Goal: Transaction & Acquisition: Subscribe to service/newsletter

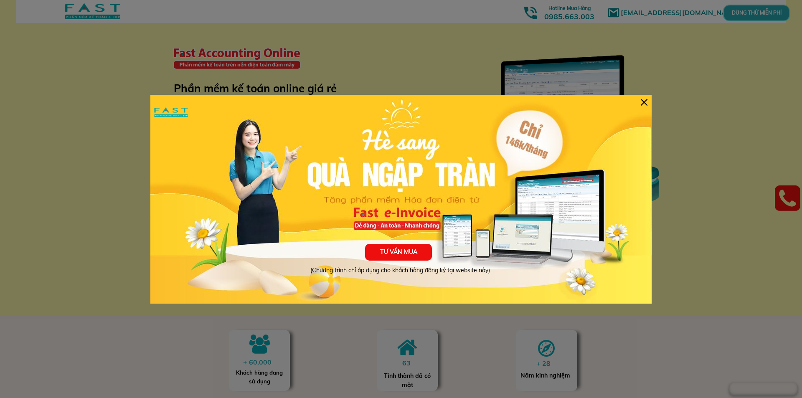
click at [642, 100] on div at bounding box center [644, 102] width 7 height 7
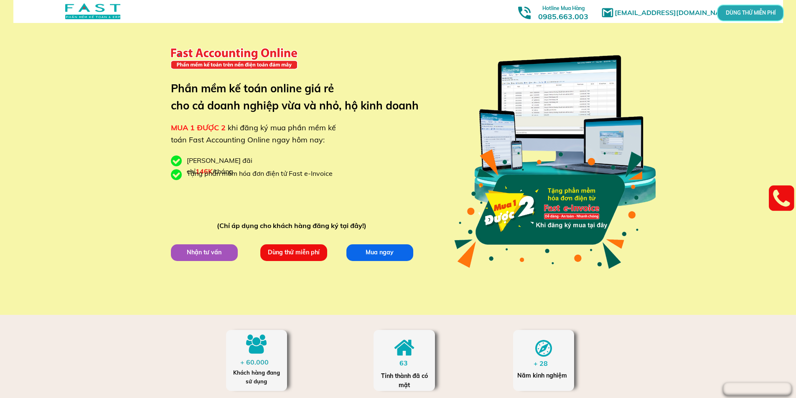
scroll to position [84, 0]
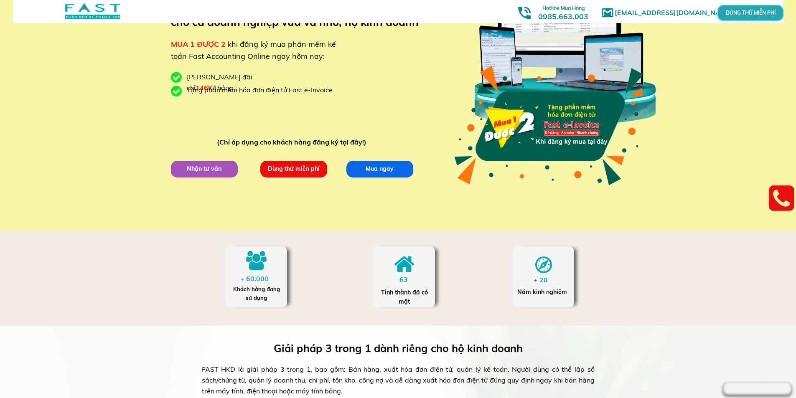
click at [368, 165] on p "Mua ngay" at bounding box center [380, 169] width 74 height 18
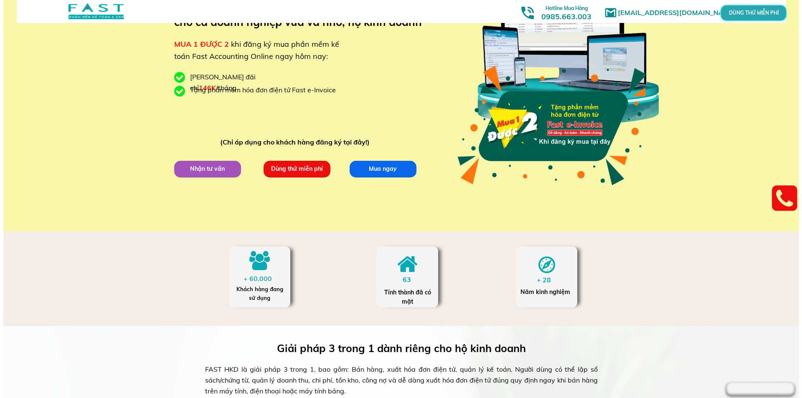
scroll to position [0, 0]
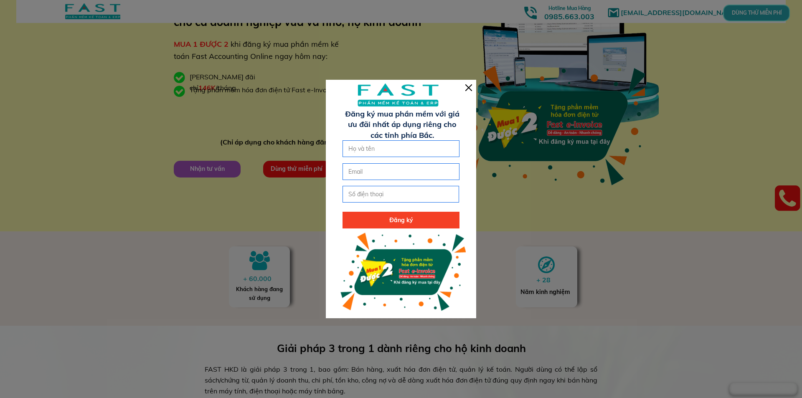
click at [466, 88] on div at bounding box center [469, 87] width 7 height 7
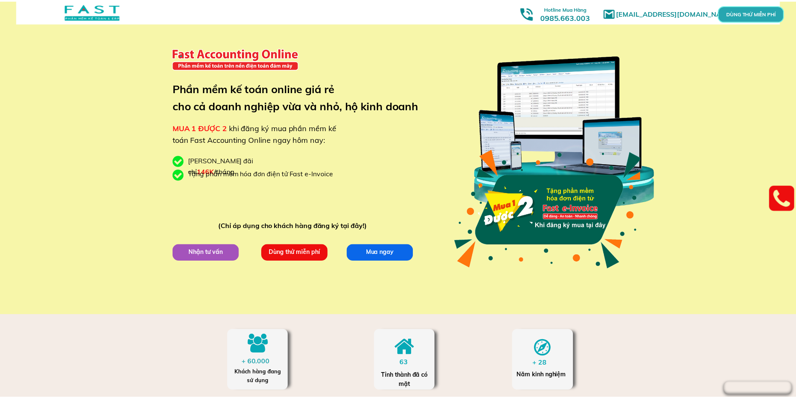
scroll to position [84, 0]
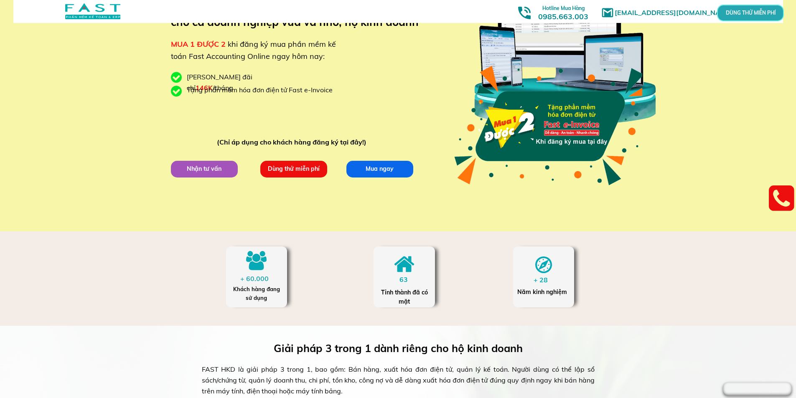
click at [198, 171] on p "Nhận tư vấn" at bounding box center [204, 169] width 73 height 18
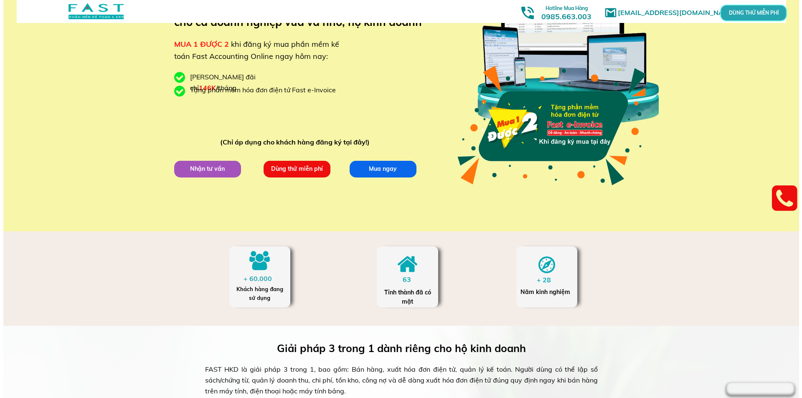
scroll to position [0, 0]
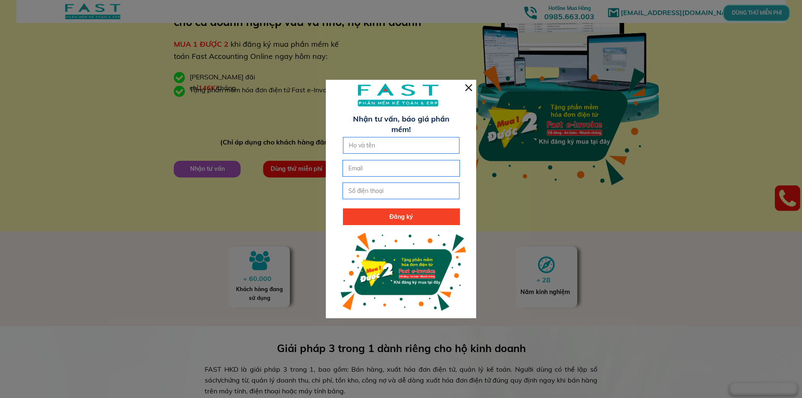
click at [366, 145] on input "text" at bounding box center [402, 146] width 110 height 16
type input "Hoa"
click at [371, 188] on input "tel" at bounding box center [401, 191] width 110 height 16
type input "0357578227"
drag, startPoint x: 538, startPoint y: 189, endPoint x: 526, endPoint y: 191, distance: 12.2
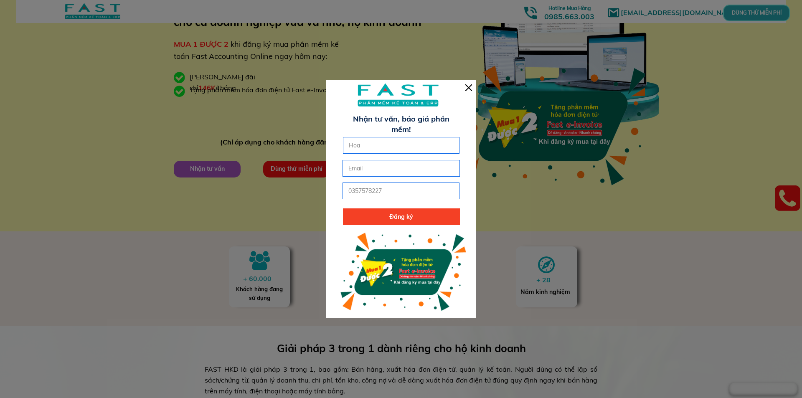
click at [538, 189] on div at bounding box center [401, 199] width 802 height 398
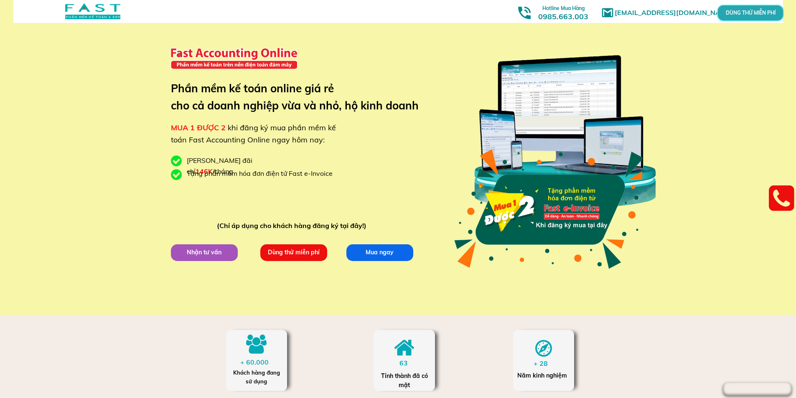
scroll to position [125, 0]
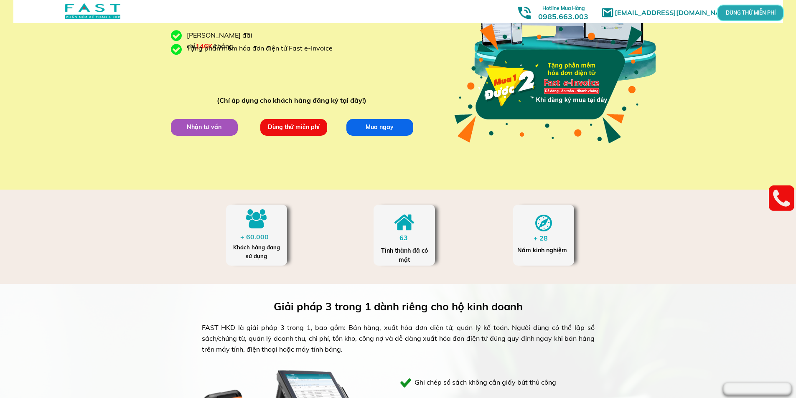
click at [300, 129] on p "Dùng thử miễn phí" at bounding box center [293, 127] width 73 height 18
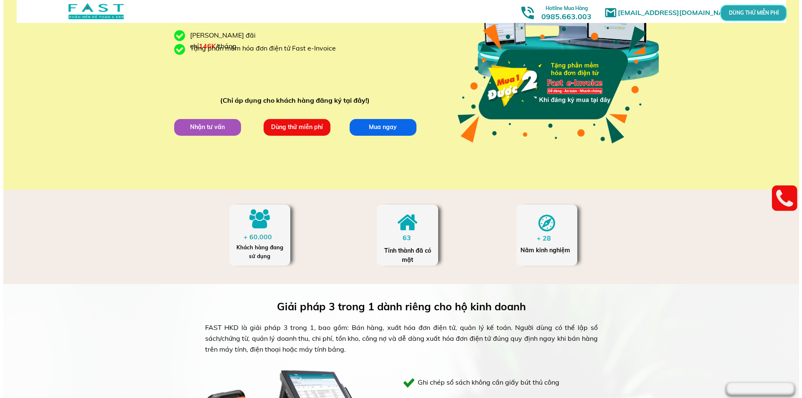
scroll to position [0, 0]
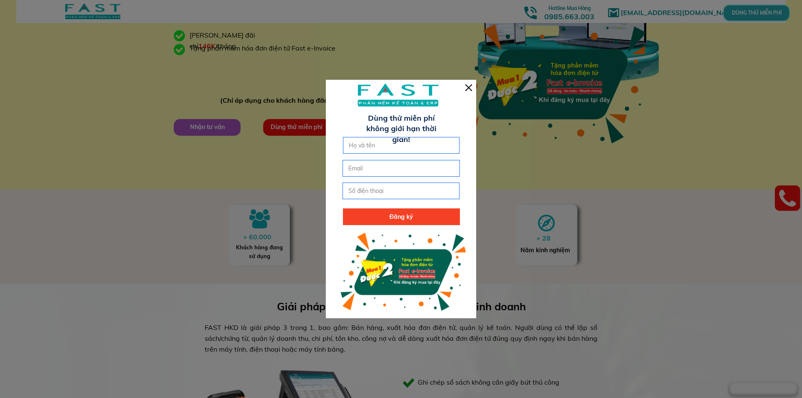
click at [470, 86] on div at bounding box center [469, 87] width 7 height 7
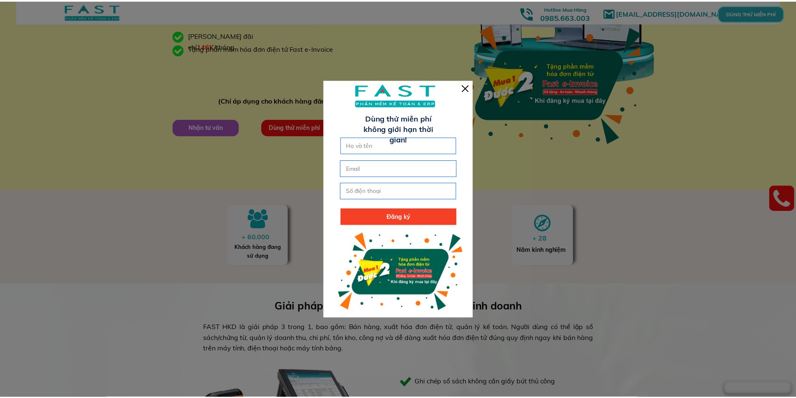
scroll to position [125, 0]
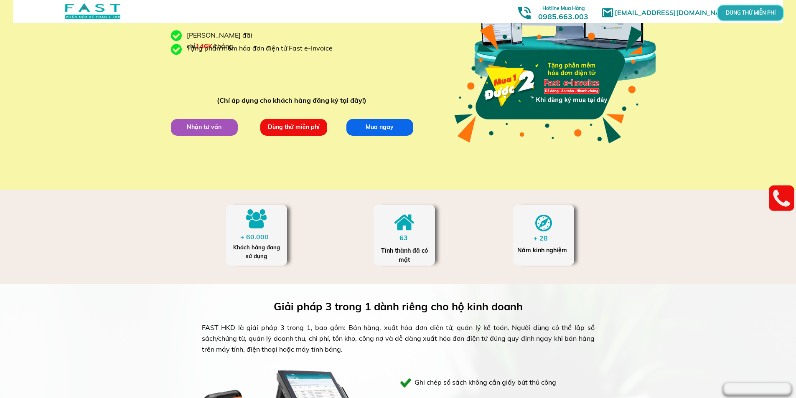
click at [278, 125] on p "Dùng thử miễn phí" at bounding box center [293, 127] width 71 height 18
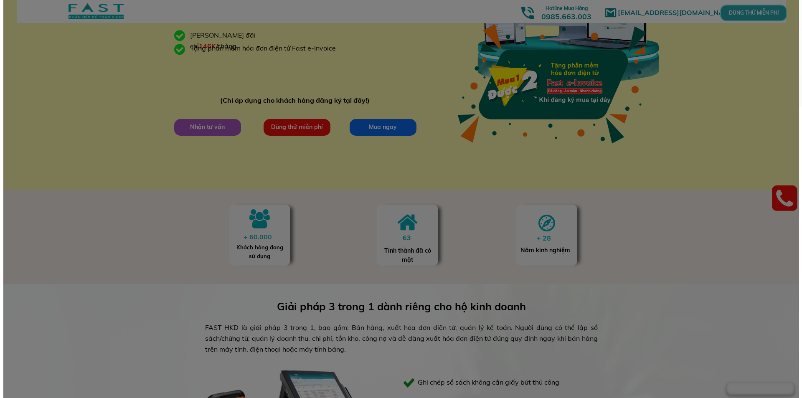
scroll to position [0, 0]
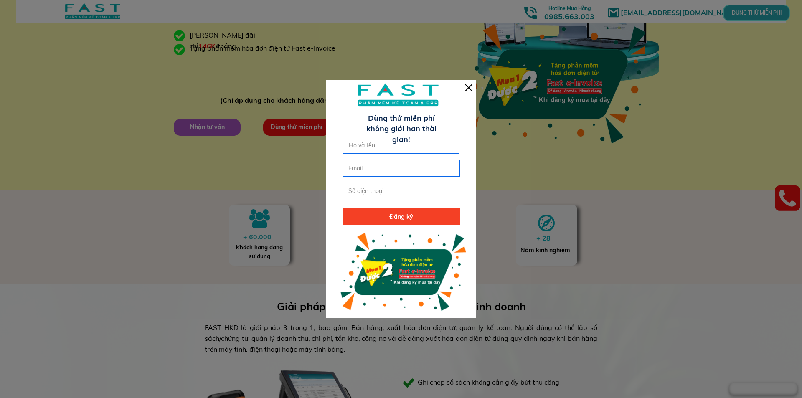
click at [377, 148] on input "text" at bounding box center [402, 146] width 110 height 16
type input "[PERSON_NAME]"
type input "0357578227"
type input "[EMAIL_ADDRESS][DOMAIN_NAME]"
click at [394, 217] on p "Đăng ký" at bounding box center [401, 217] width 117 height 17
